Goal: Task Accomplishment & Management: Manage account settings

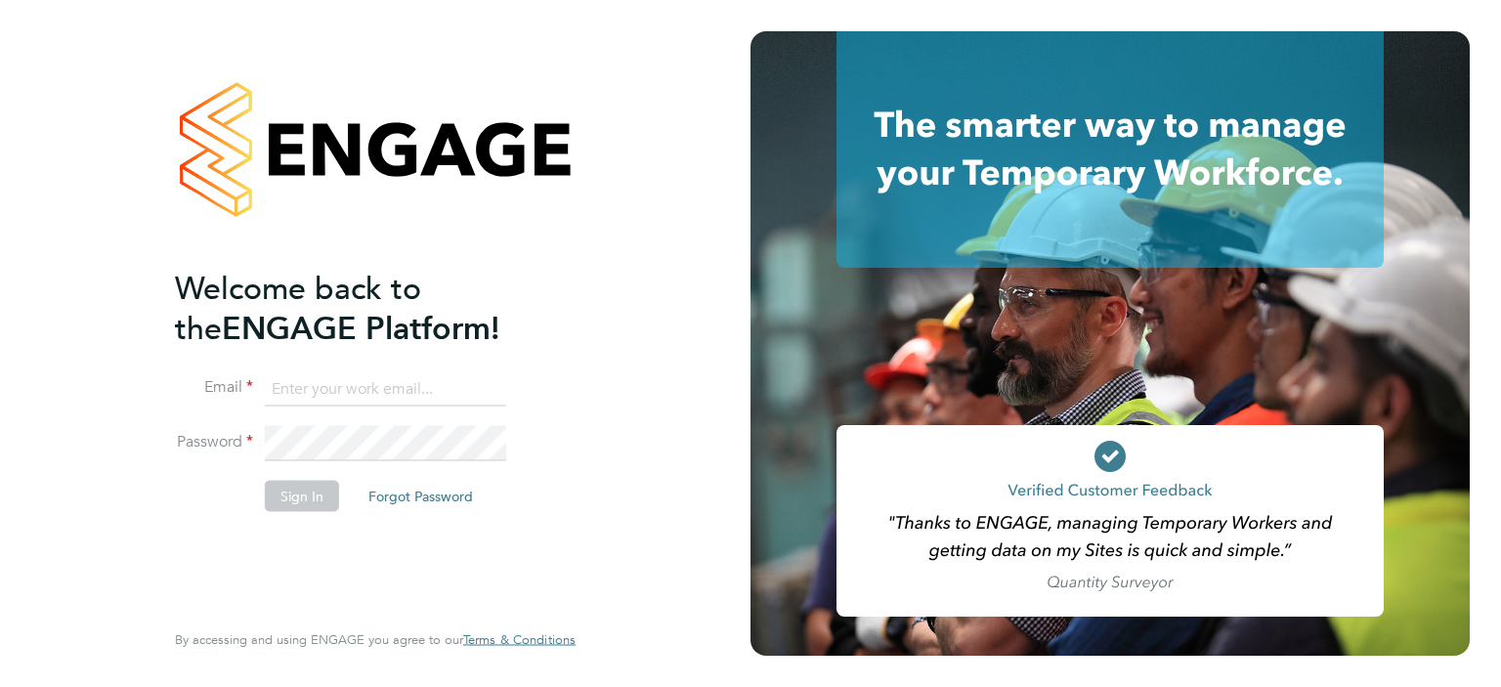
type input "alan.fairley@hmsworks.co.uk"
click at [291, 496] on button "Sign In" at bounding box center [302, 496] width 74 height 31
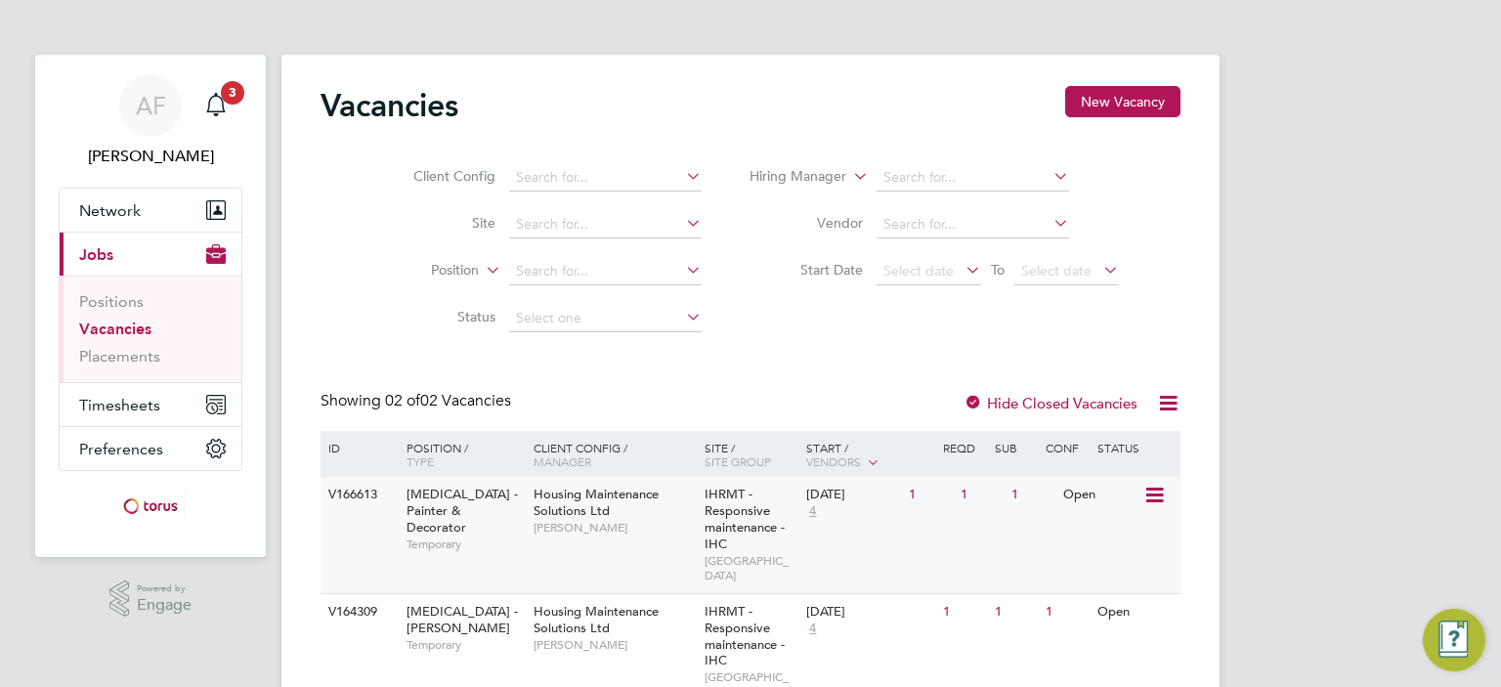
click at [451, 496] on span "HMS - Painter & Decorator" at bounding box center [461, 511] width 111 height 50
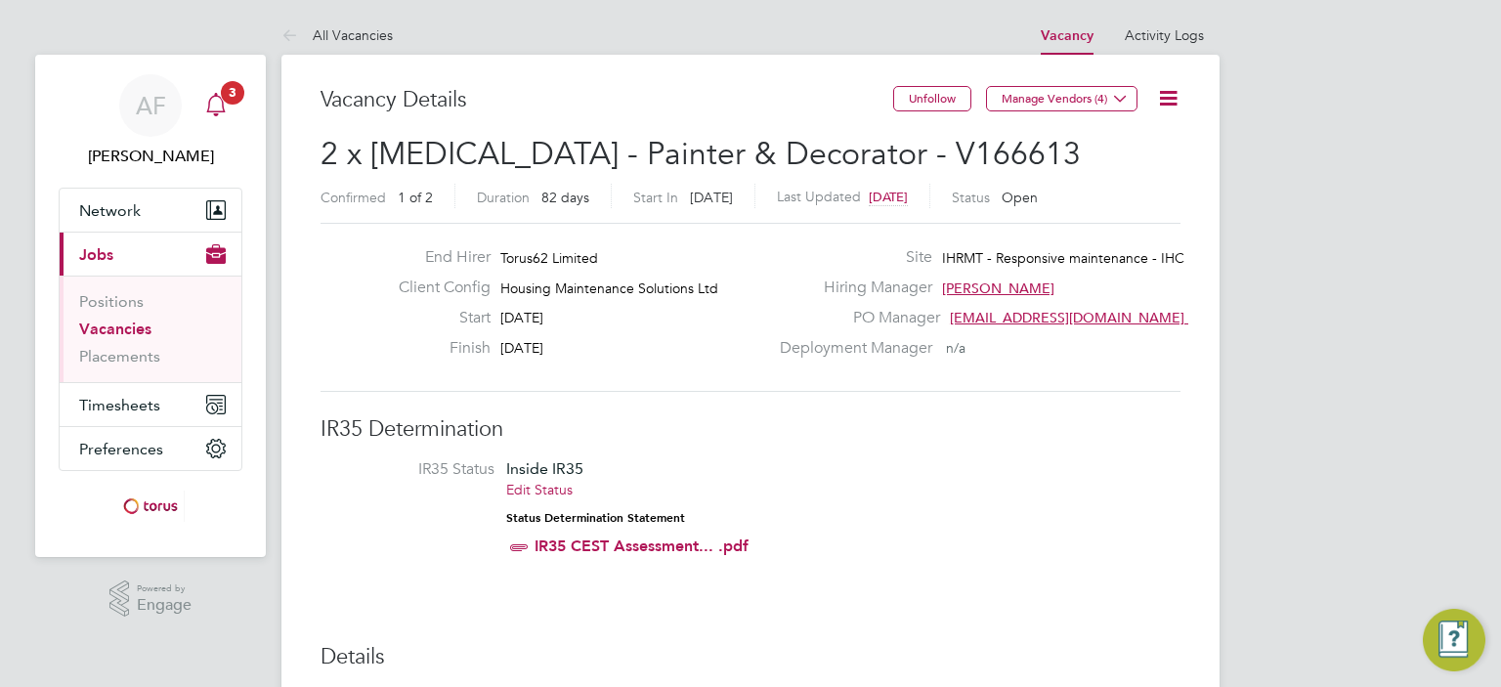
click at [220, 100] on icon "Main navigation" at bounding box center [215, 104] width 23 height 23
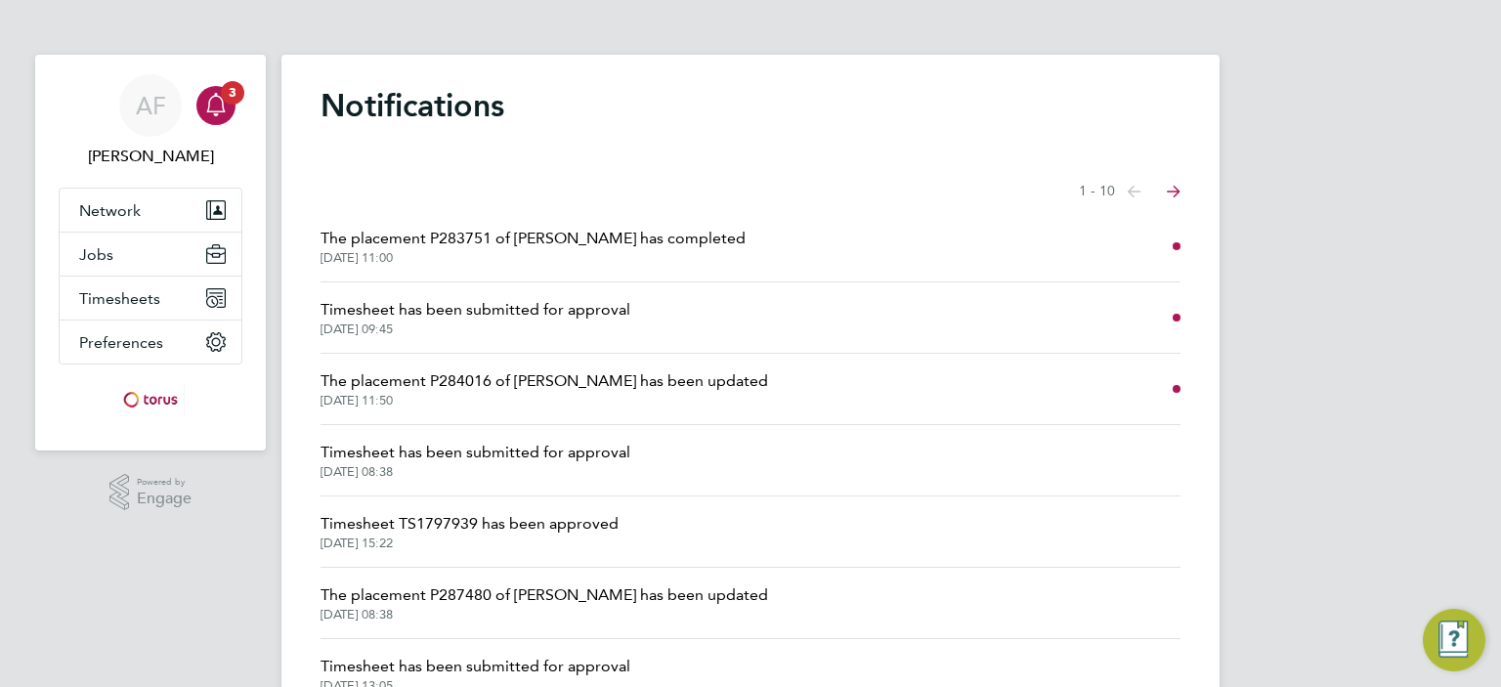
click at [584, 307] on span "Timesheet has been submitted for approval" at bounding box center [475, 309] width 310 height 23
